Goal: Task Accomplishment & Management: Use online tool/utility

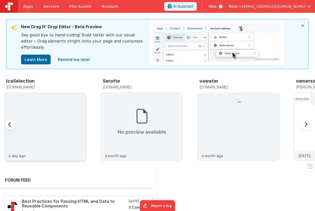
click at [67, 113] on img at bounding box center [45, 134] width 82 height 82
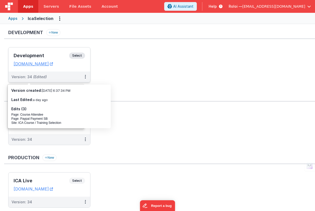
click at [74, 56] on span "Select" at bounding box center [77, 56] width 16 height 6
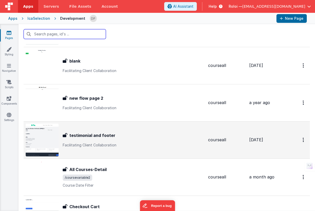
scroll to position [669, 0]
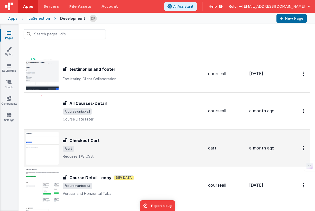
click at [115, 147] on span "/cart" at bounding box center [133, 149] width 141 height 6
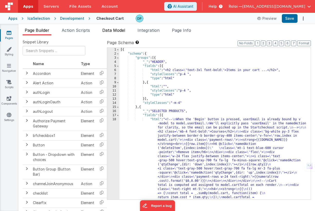
click at [114, 31] on span "Data Model" at bounding box center [113, 30] width 23 height 5
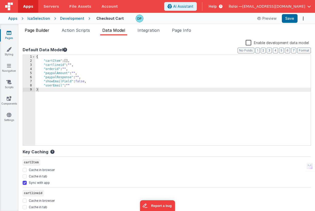
click at [38, 32] on span "Page Builder" at bounding box center [37, 30] width 25 height 5
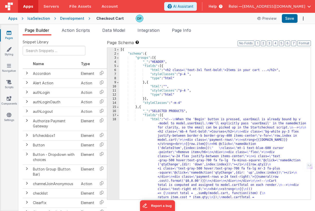
click at [72, 19] on div "Development" at bounding box center [72, 18] width 24 height 5
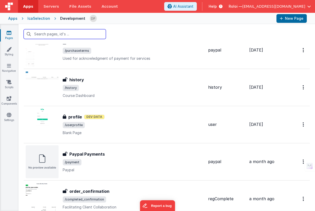
scroll to position [1245, 0]
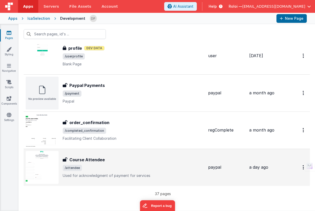
click at [110, 161] on div "Course Attendee" at bounding box center [133, 160] width 141 height 6
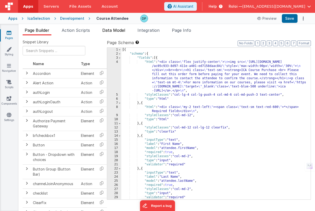
click at [113, 30] on span "Data Model" at bounding box center [113, 30] width 23 height 5
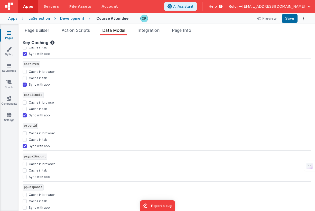
scroll to position [159, 0]
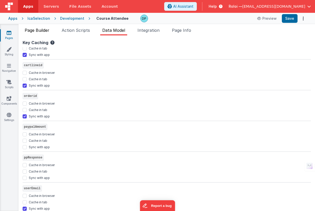
click at [43, 29] on span "Page Builder" at bounding box center [37, 30] width 25 height 5
